Goal: Information Seeking & Learning: Find specific fact

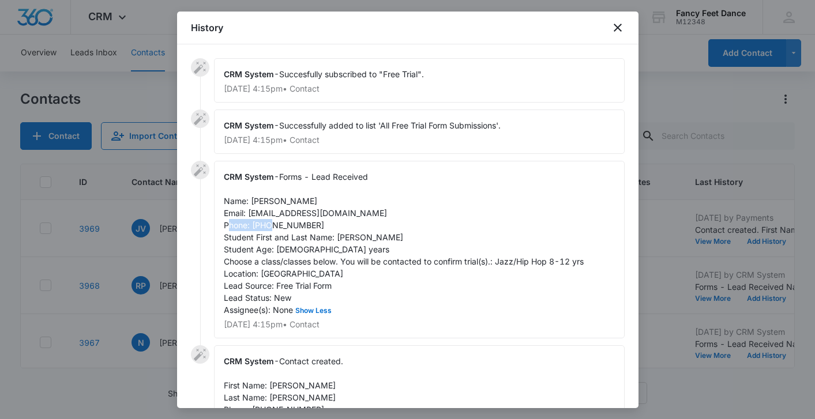
scroll to position [258, 0]
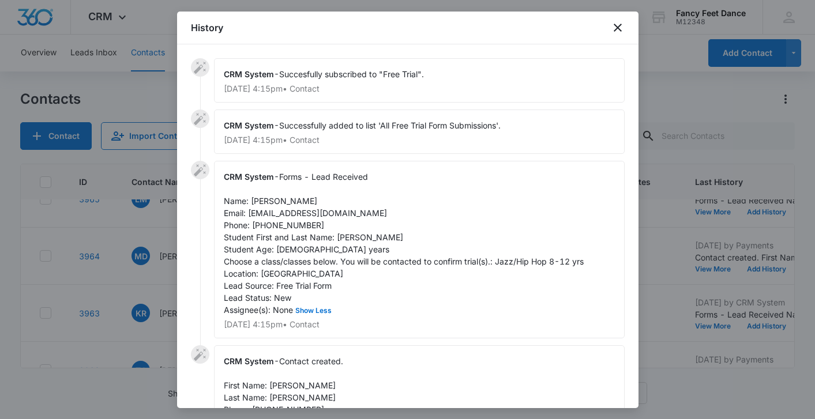
click at [125, 299] on div at bounding box center [407, 209] width 815 height 419
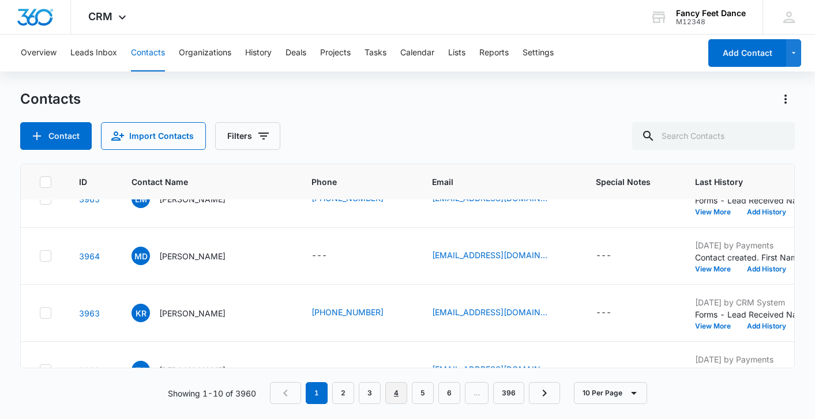
click at [401, 397] on link "4" at bounding box center [396, 394] width 22 height 22
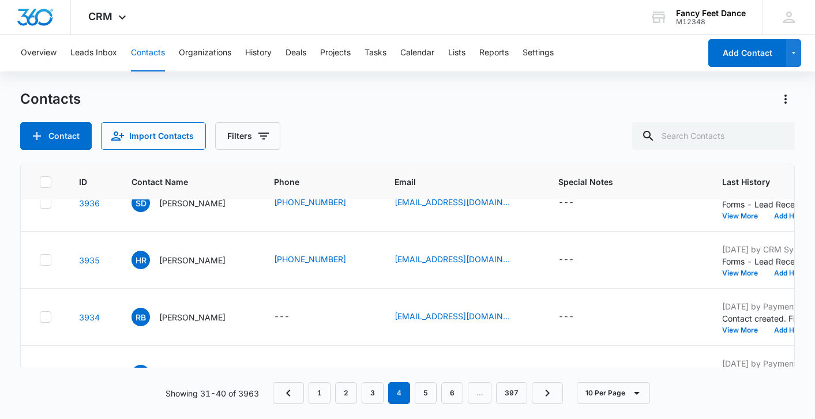
scroll to position [403, 0]
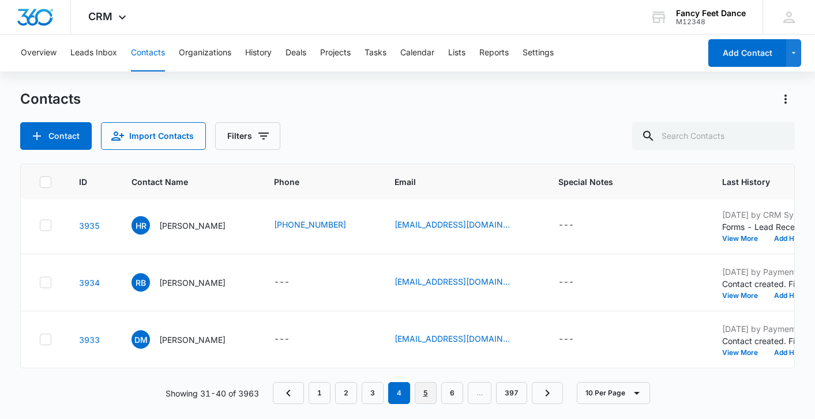
click at [421, 388] on link "5" at bounding box center [426, 394] width 22 height 22
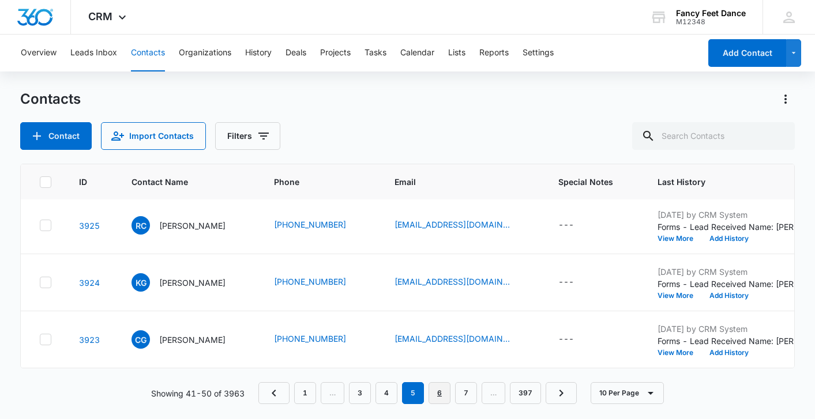
click at [433, 396] on link "6" at bounding box center [440, 394] width 22 height 22
click at [444, 392] on link "7" at bounding box center [440, 394] width 22 height 22
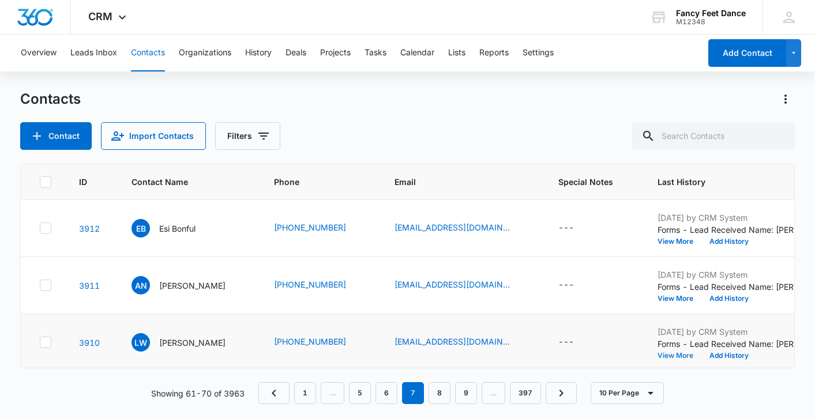
click at [683, 354] on button "View More" at bounding box center [680, 356] width 44 height 7
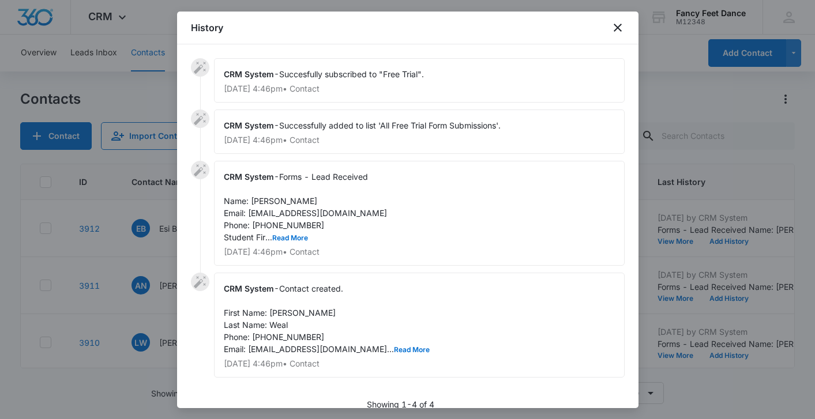
click at [298, 233] on span "Forms - Lead Received Name: [PERSON_NAME] Email: [EMAIL_ADDRESS][DOMAIN_NAME] P…" at bounding box center [305, 207] width 163 height 70
click at [298, 235] on button "Read More" at bounding box center [290, 238] width 36 height 7
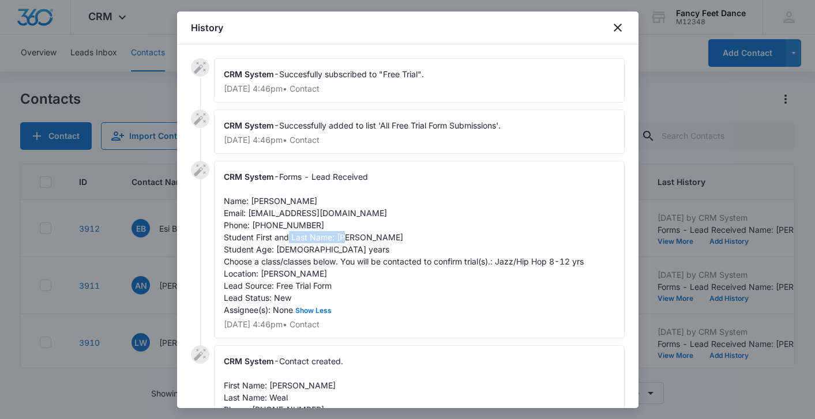
drag, startPoint x: 337, startPoint y: 235, endPoint x: 413, endPoint y: 235, distance: 76.2
click at [417, 235] on div "CRM System - Forms - Lead Received Name: [PERSON_NAME] Email: [EMAIL_ADDRESS][D…" at bounding box center [419, 250] width 411 height 178
copy span "[PERSON_NAME]"
click at [260, 228] on span "Forms - Lead Received Name: [PERSON_NAME] Email: [EMAIL_ADDRESS][DOMAIN_NAME] P…" at bounding box center [404, 243] width 360 height 143
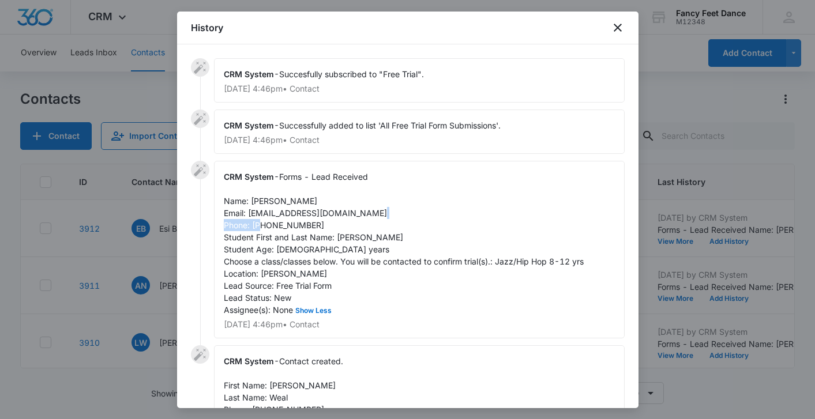
click at [260, 228] on span "Forms - Lead Received Name: [PERSON_NAME] Email: [EMAIL_ADDRESS][DOMAIN_NAME] P…" at bounding box center [404, 243] width 360 height 143
copy span "9175576601"
drag, startPoint x: 247, startPoint y: 213, endPoint x: 349, endPoint y: 210, distance: 101.6
click at [349, 210] on span "Forms - Lead Received Name: [PERSON_NAME] Email: [EMAIL_ADDRESS][DOMAIN_NAME] P…" at bounding box center [404, 243] width 360 height 143
copy span "[EMAIL_ADDRESS][DOMAIN_NAME]"
